Goal: Use online tool/utility: Utilize a website feature to perform a specific function

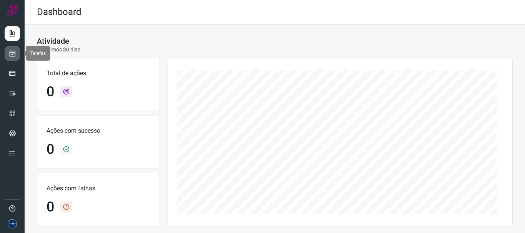
drag, startPoint x: 11, startPoint y: 54, endPoint x: 15, endPoint y: 53, distance: 3.9
click at [11, 53] on icon at bounding box center [12, 54] width 8 height 8
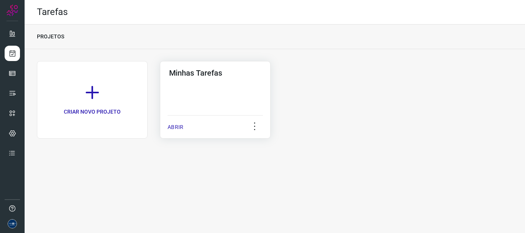
click at [172, 128] on p "ABRIR" at bounding box center [176, 127] width 16 height 8
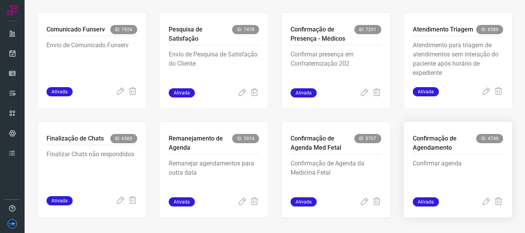
scroll to position [162, 0]
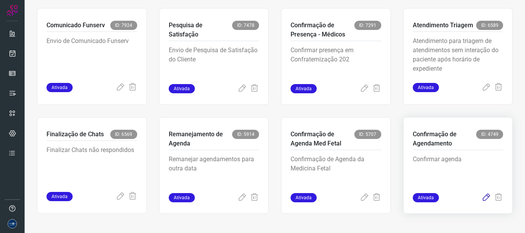
click at [482, 201] on icon at bounding box center [486, 197] width 9 height 9
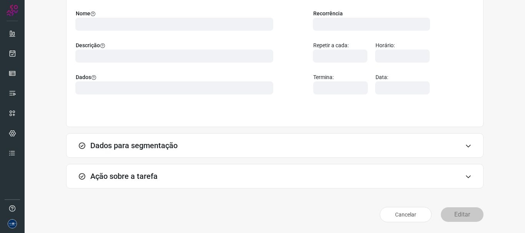
scroll to position [67, 0]
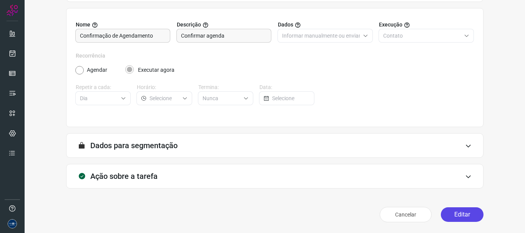
click at [456, 211] on button "Editar" at bounding box center [462, 215] width 43 height 15
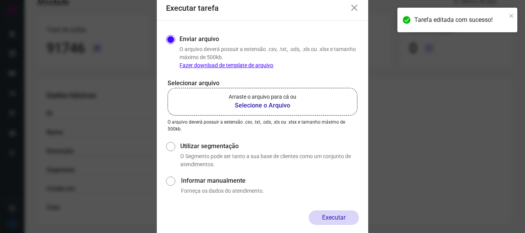
click at [253, 105] on b "Selecione o Arquivo" at bounding box center [263, 105] width 68 height 9
click at [0, 0] on input "Arraste o arquivo para cá ou Selecione o Arquivo" at bounding box center [0, 0] width 0 height 0
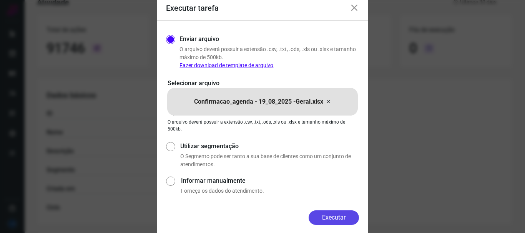
click at [342, 219] on button "Executar" at bounding box center [334, 218] width 50 height 15
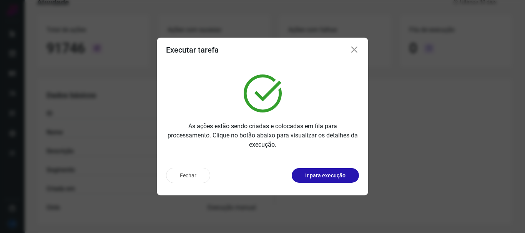
click at [358, 47] on icon at bounding box center [354, 49] width 9 height 9
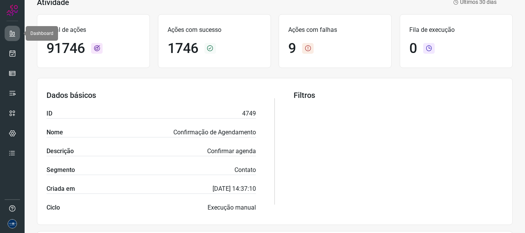
click at [9, 35] on icon at bounding box center [12, 34] width 8 height 8
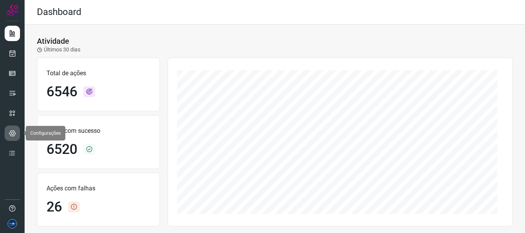
click at [13, 136] on icon at bounding box center [12, 134] width 7 height 8
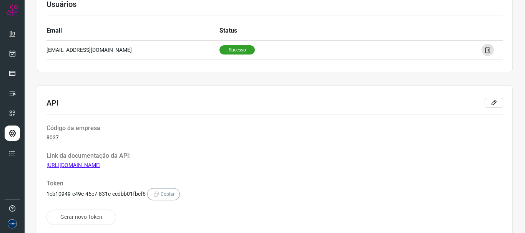
scroll to position [83, 0]
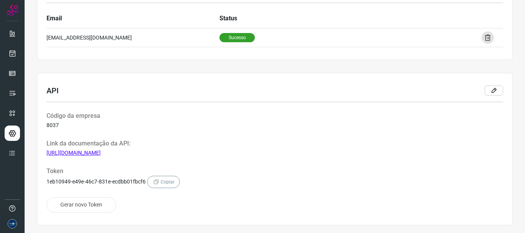
click at [15, 223] on img at bounding box center [12, 224] width 9 height 9
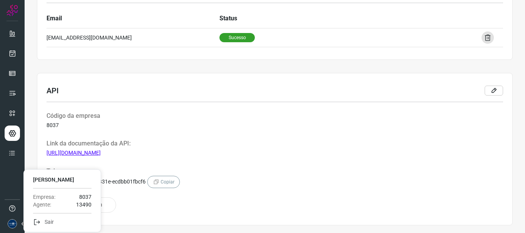
click at [5, 163] on ul at bounding box center [12, 96] width 15 height 140
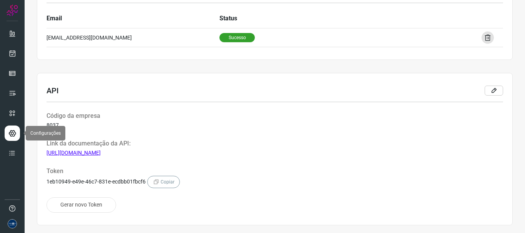
click at [13, 133] on icon at bounding box center [12, 134] width 8 height 8
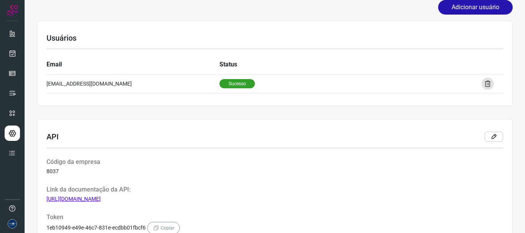
scroll to position [0, 0]
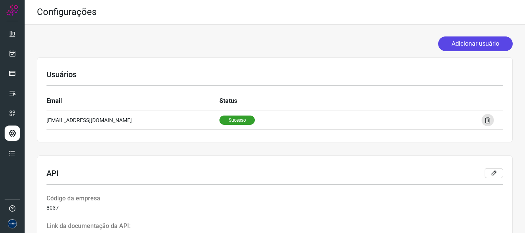
click at [443, 43] on button "Adicionar usuário" at bounding box center [475, 44] width 75 height 15
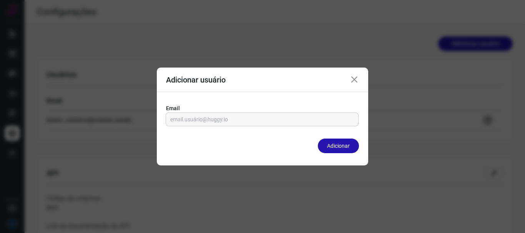
drag, startPoint x: 358, startPoint y: 79, endPoint x: 337, endPoint y: 83, distance: 21.1
click at [357, 80] on icon at bounding box center [354, 79] width 9 height 9
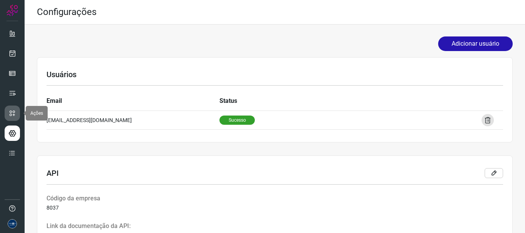
click at [15, 112] on icon at bounding box center [12, 114] width 8 height 8
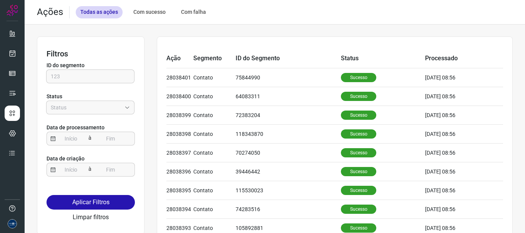
click at [152, 14] on div "Com sucesso" at bounding box center [150, 12] width 42 height 12
type input "Sucesso"
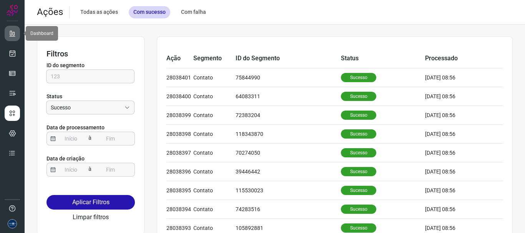
click at [7, 34] on link at bounding box center [12, 33] width 15 height 15
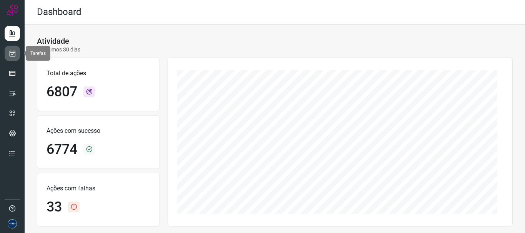
click at [16, 54] on icon at bounding box center [12, 54] width 8 height 8
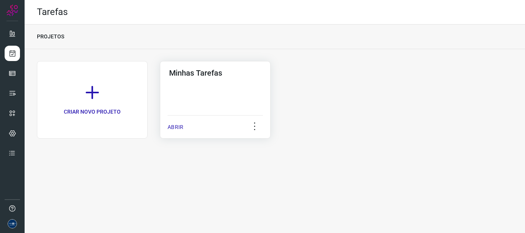
click at [192, 125] on div "ABRIR" at bounding box center [215, 124] width 95 height 19
click at [177, 127] on p "ABRIR" at bounding box center [176, 127] width 16 height 8
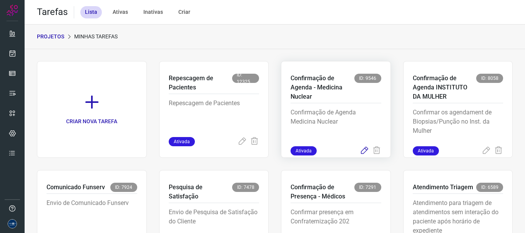
click at [362, 149] on icon at bounding box center [364, 151] width 9 height 9
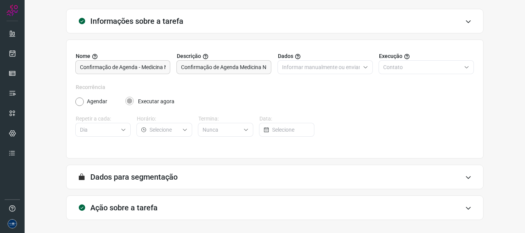
scroll to position [67, 0]
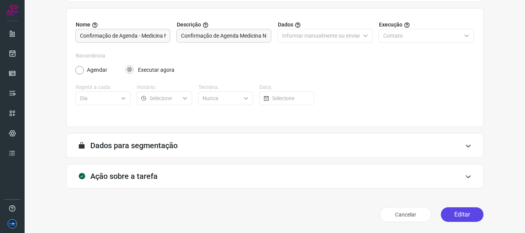
click at [451, 213] on button "Editar" at bounding box center [462, 215] width 43 height 15
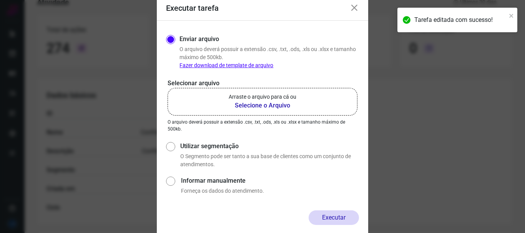
click at [307, 100] on label "Arraste o arquivo para cá ou Selecione o Arquivo" at bounding box center [263, 102] width 190 height 28
click at [0, 0] on input "Arraste o arquivo para cá ou Selecione o Arquivo" at bounding box center [0, 0] width 0 height 0
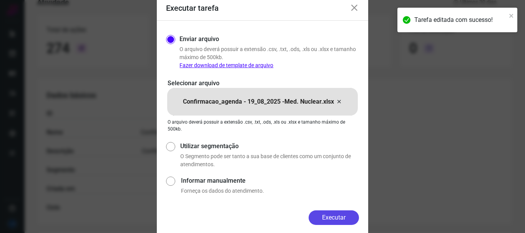
click at [322, 216] on button "Executar" at bounding box center [334, 218] width 50 height 15
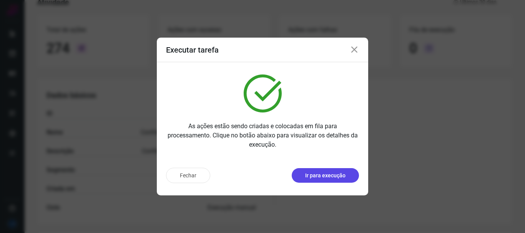
click at [319, 180] on button "Ir para execução" at bounding box center [325, 175] width 67 height 15
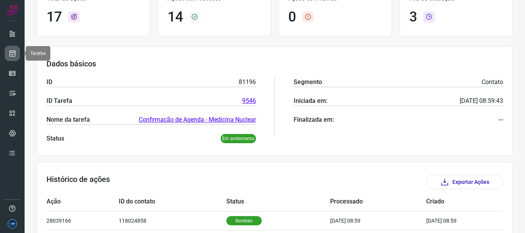
click at [13, 54] on icon at bounding box center [12, 54] width 8 height 8
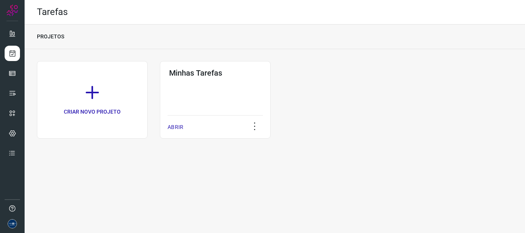
click at [385, 123] on div "CRIAR NOVO PROJETO Minhas Tarefas ABRIR" at bounding box center [275, 100] width 476 height 78
click at [183, 124] on p "ABRIR" at bounding box center [176, 127] width 16 height 8
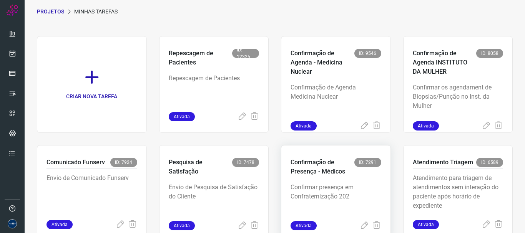
scroll to position [38, 0]
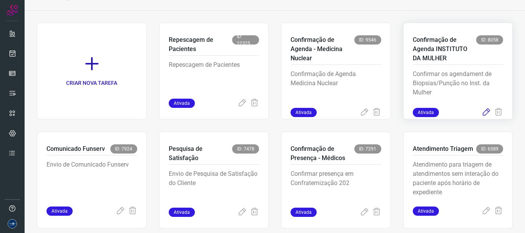
click at [482, 114] on icon at bounding box center [486, 112] width 9 height 9
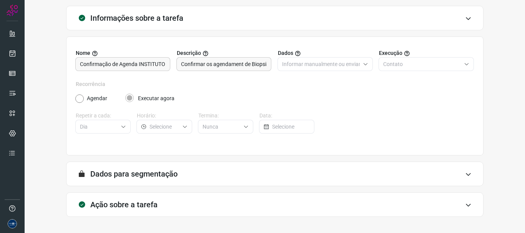
scroll to position [67, 0]
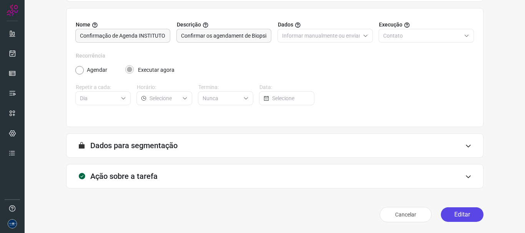
click at [458, 210] on button "Editar" at bounding box center [462, 215] width 43 height 15
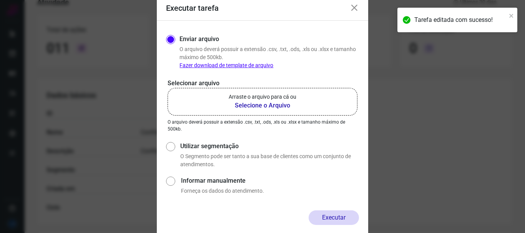
click at [261, 107] on b "Selecione o Arquivo" at bounding box center [263, 105] width 68 height 9
click at [0, 0] on input "Arraste o arquivo para cá ou Selecione o Arquivo" at bounding box center [0, 0] width 0 height 0
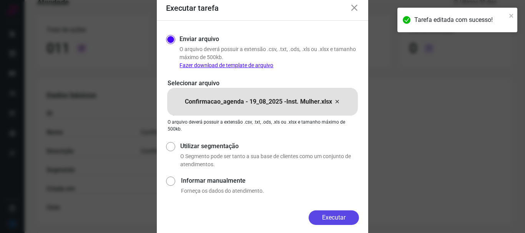
click at [344, 213] on button "Executar" at bounding box center [334, 218] width 50 height 15
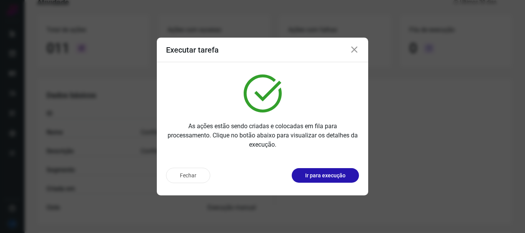
click at [356, 52] on icon at bounding box center [354, 49] width 9 height 9
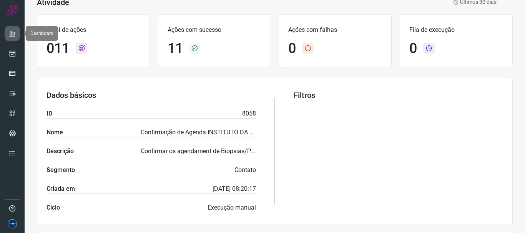
click at [12, 33] on icon at bounding box center [12, 34] width 8 height 8
